Goal: Transaction & Acquisition: Purchase product/service

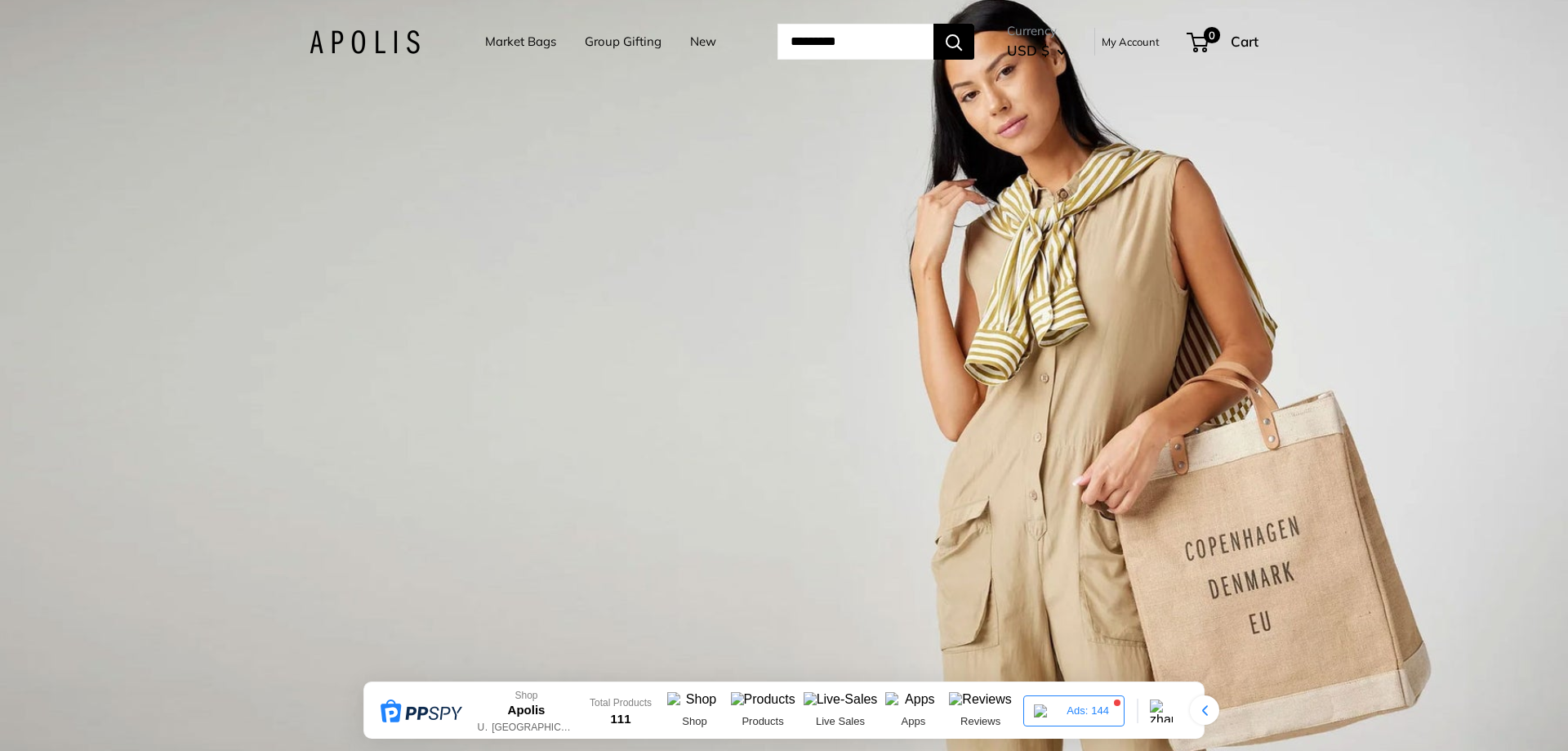
click at [852, 353] on div "1 / 3" at bounding box center [784, 375] width 1568 height 751
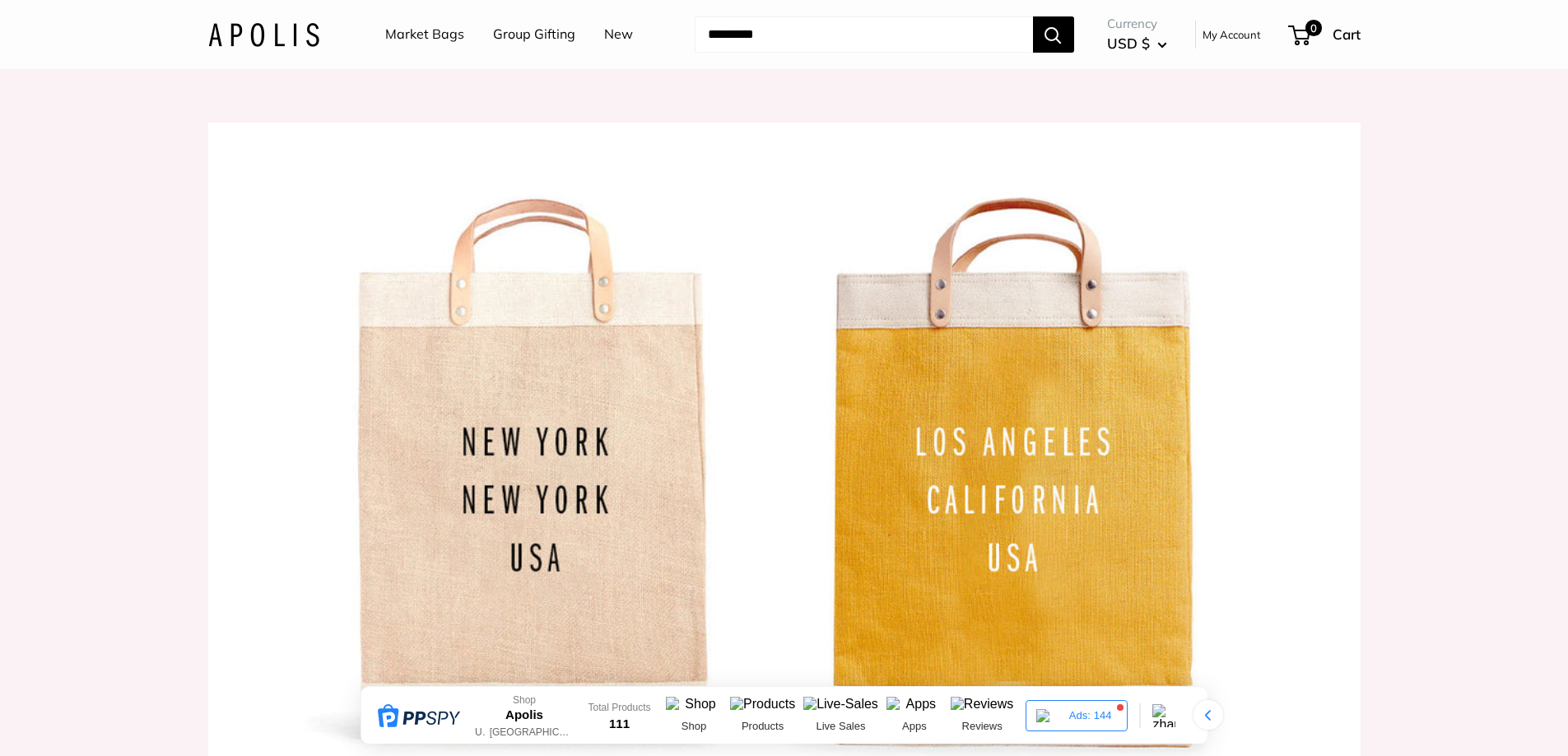
click at [526, 329] on img at bounding box center [784, 467] width 1153 height 689
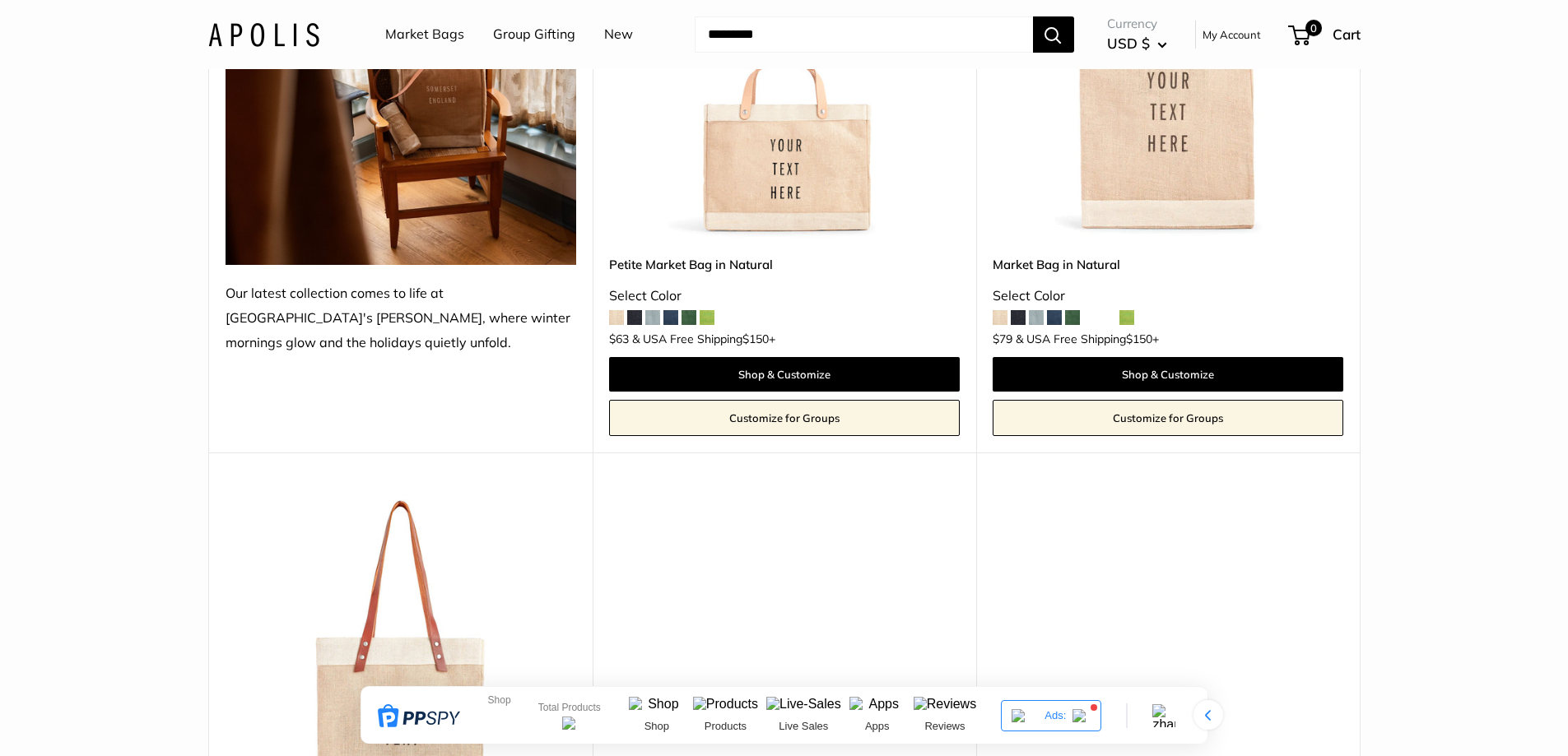
click at [0, 0] on img at bounding box center [0, 0] width 0 height 0
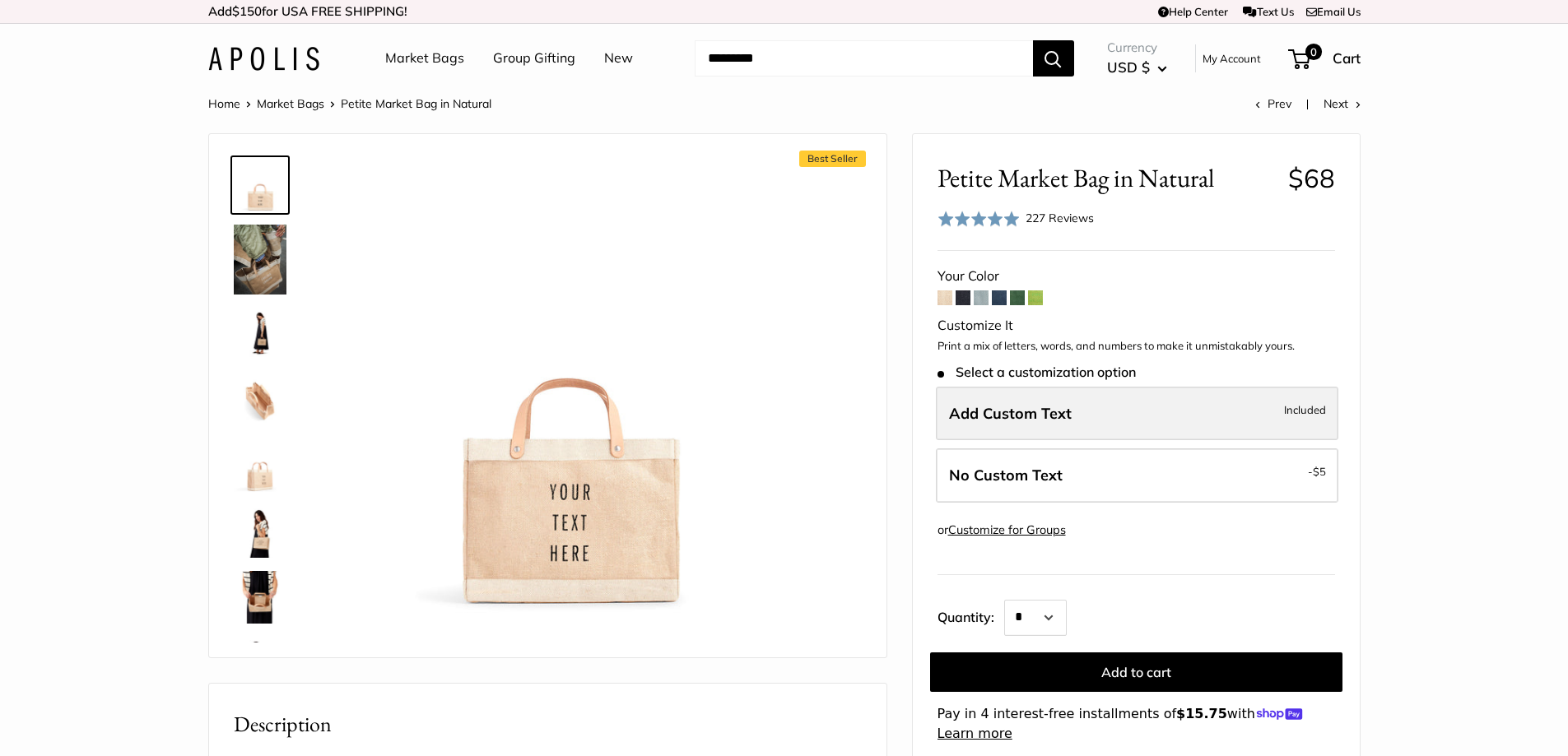
click at [1289, 424] on label "Add Custom Text Included" at bounding box center [1137, 413] width 402 height 54
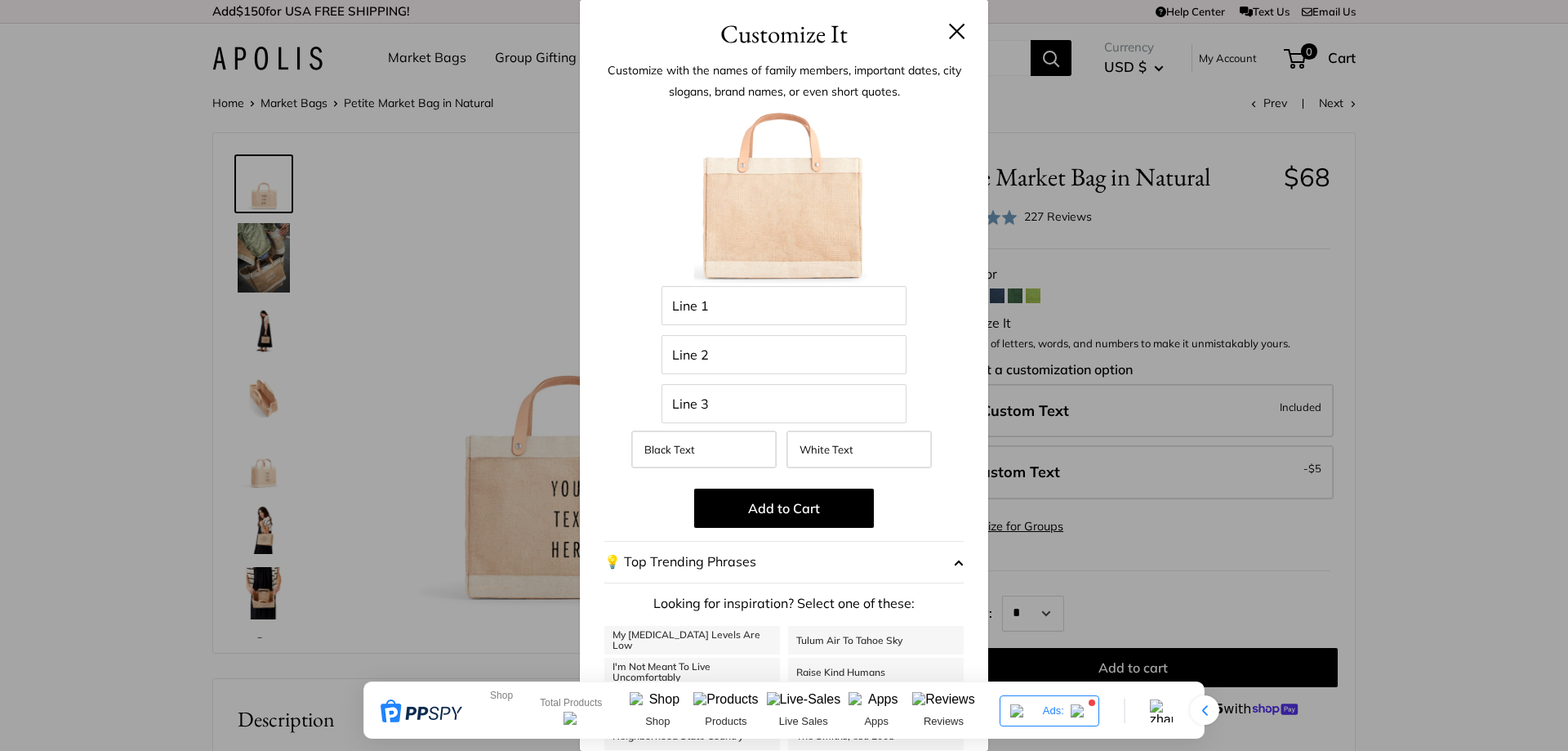
click at [952, 25] on button at bounding box center [957, 30] width 16 height 16
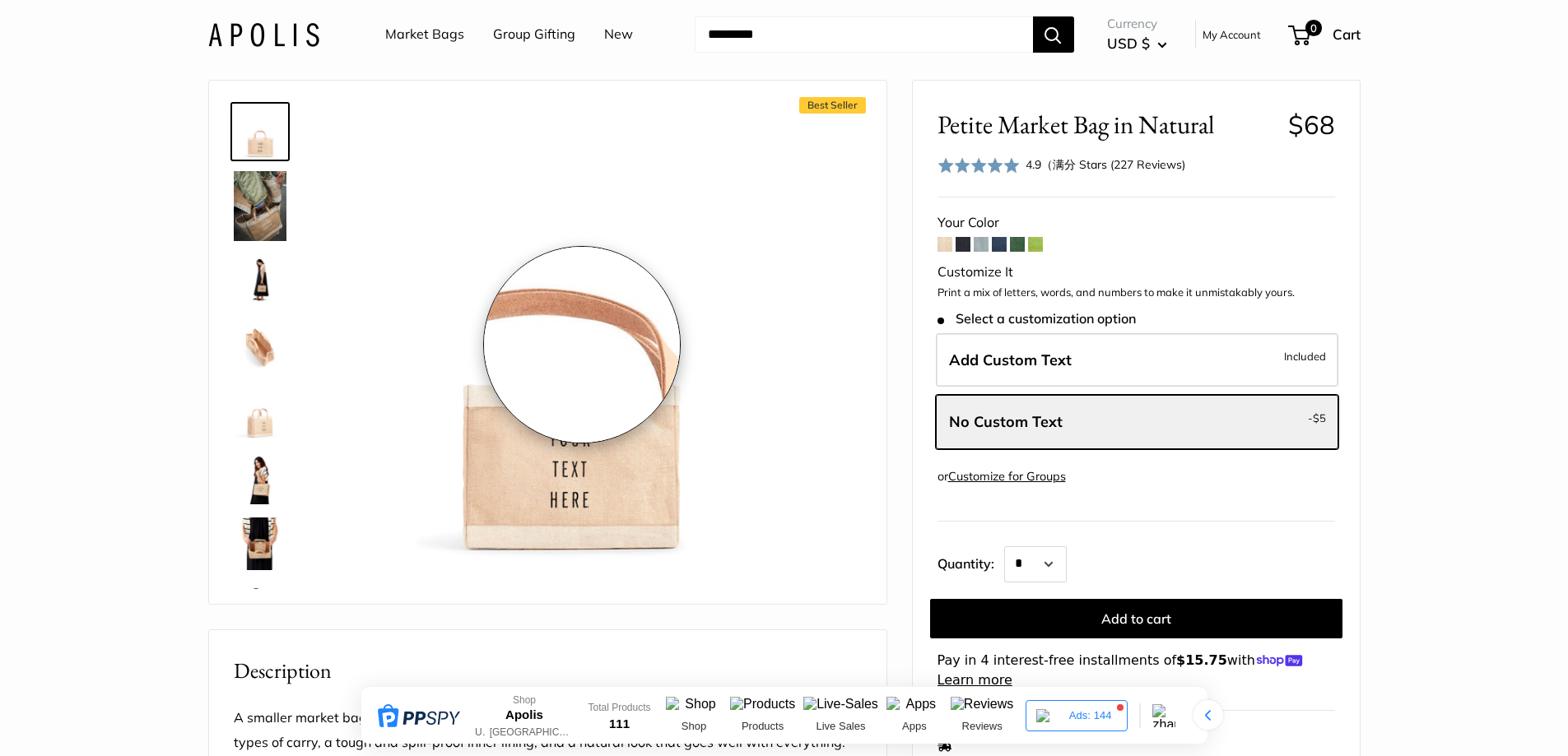
scroll to position [82, 0]
